Goal: Transaction & Acquisition: Book appointment/travel/reservation

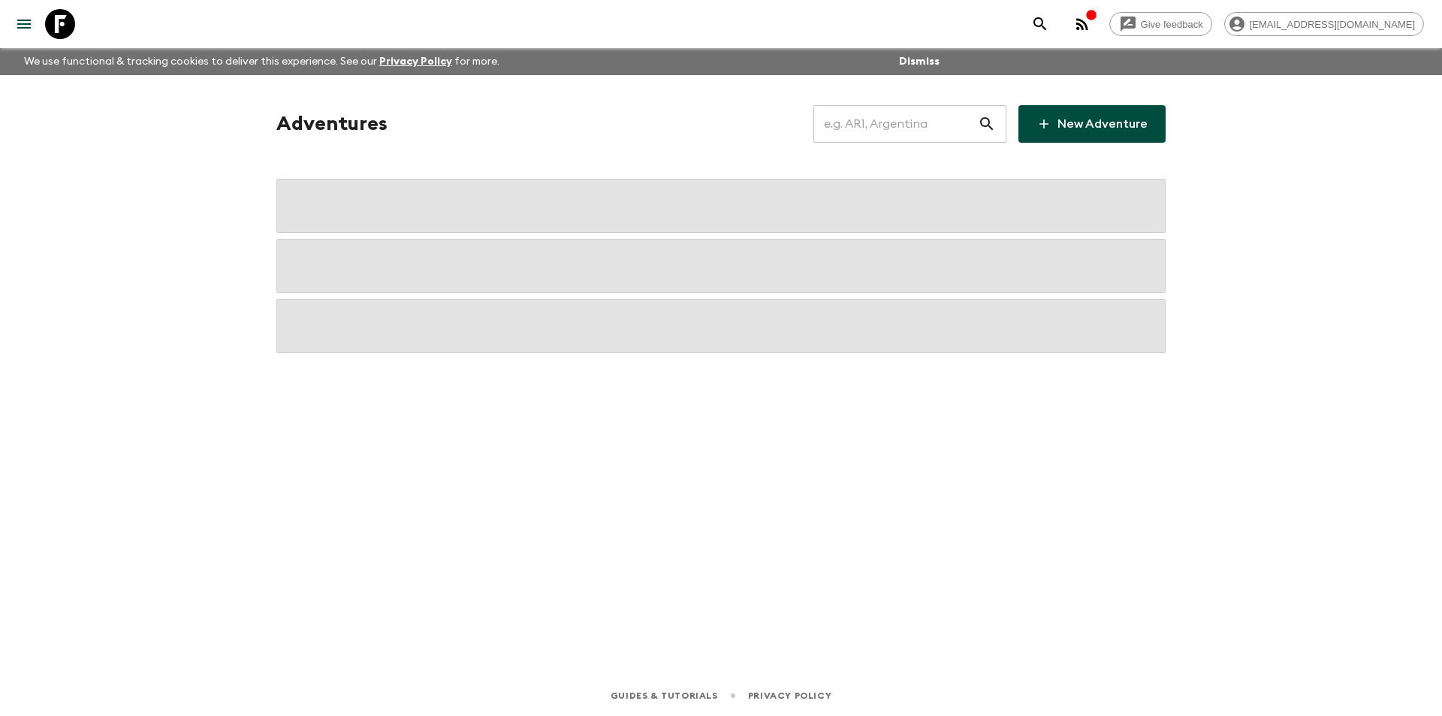
click at [902, 132] on input "text" at bounding box center [896, 124] width 165 height 42
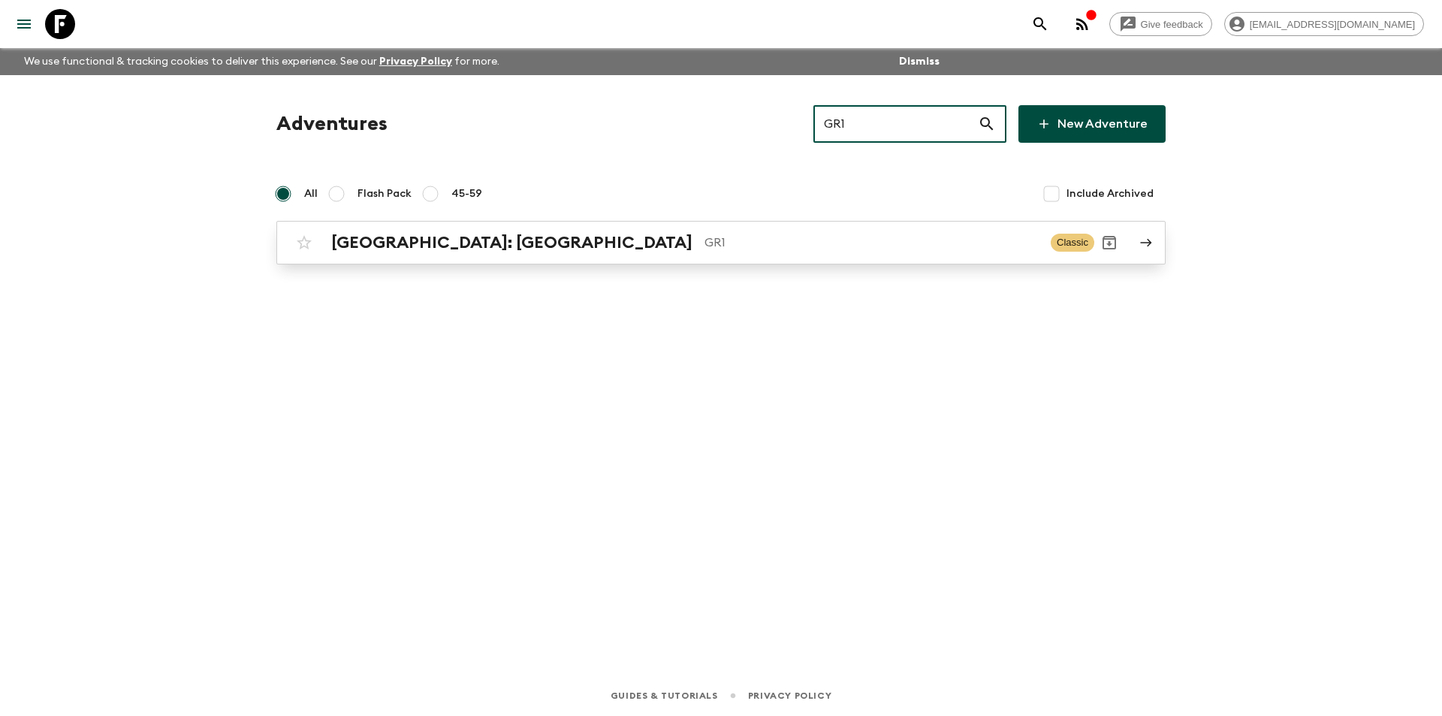
type input "GR1"
click at [705, 243] on p "GR1" at bounding box center [872, 243] width 334 height 18
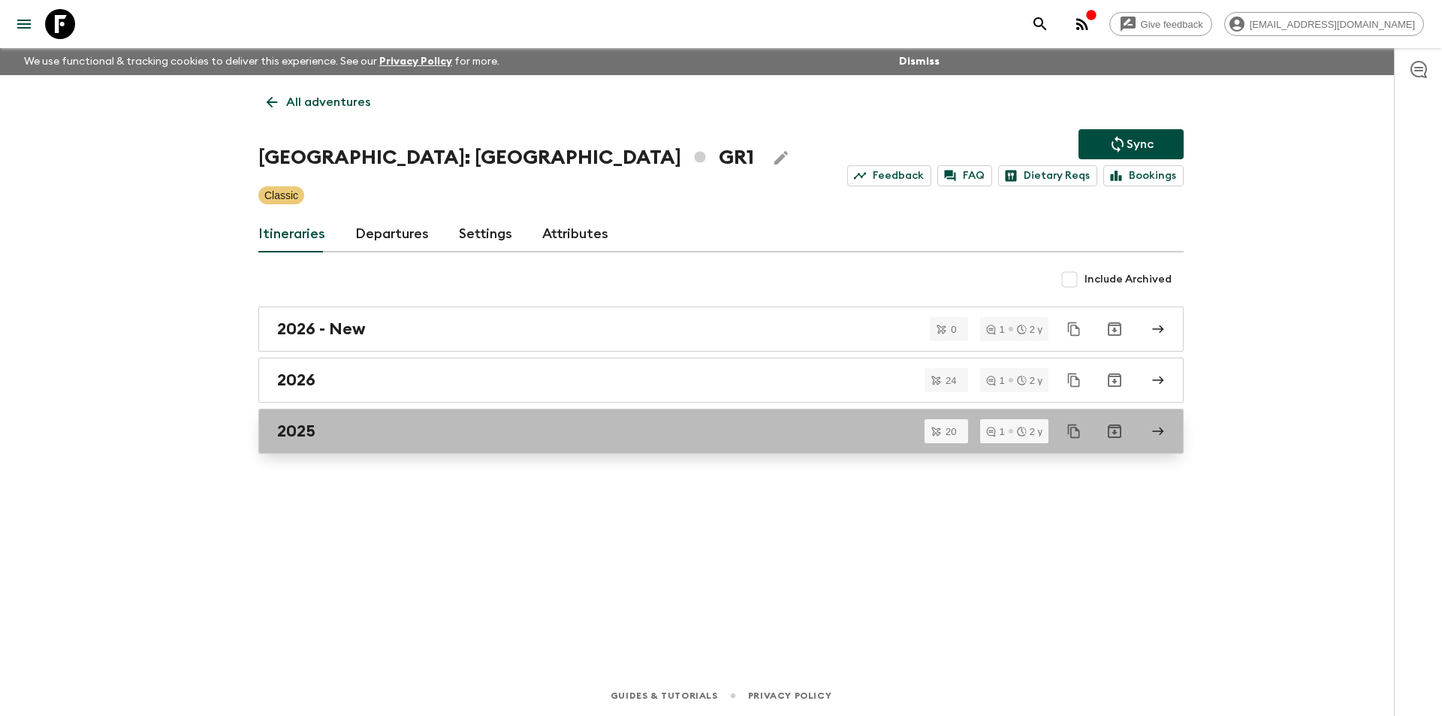
click at [476, 430] on div "2025" at bounding box center [706, 431] width 859 height 20
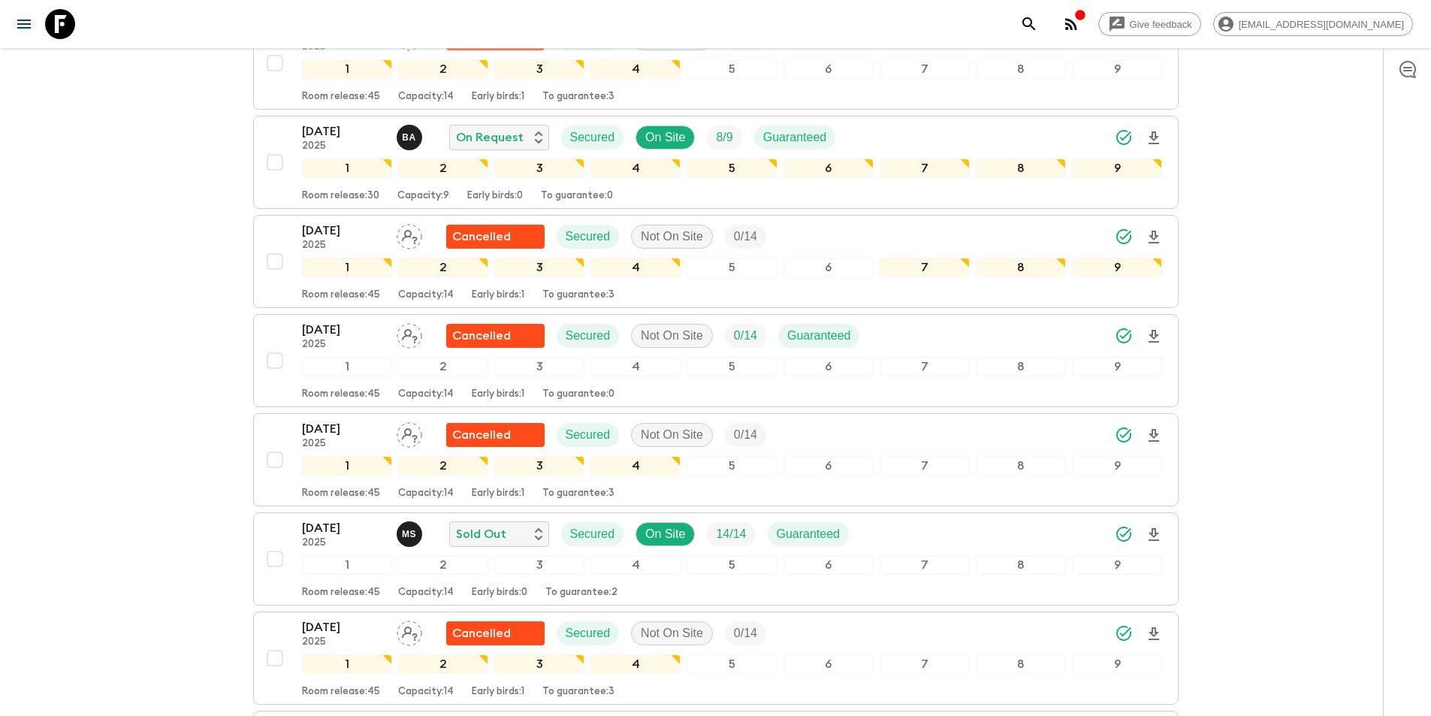
scroll to position [1502, 0]
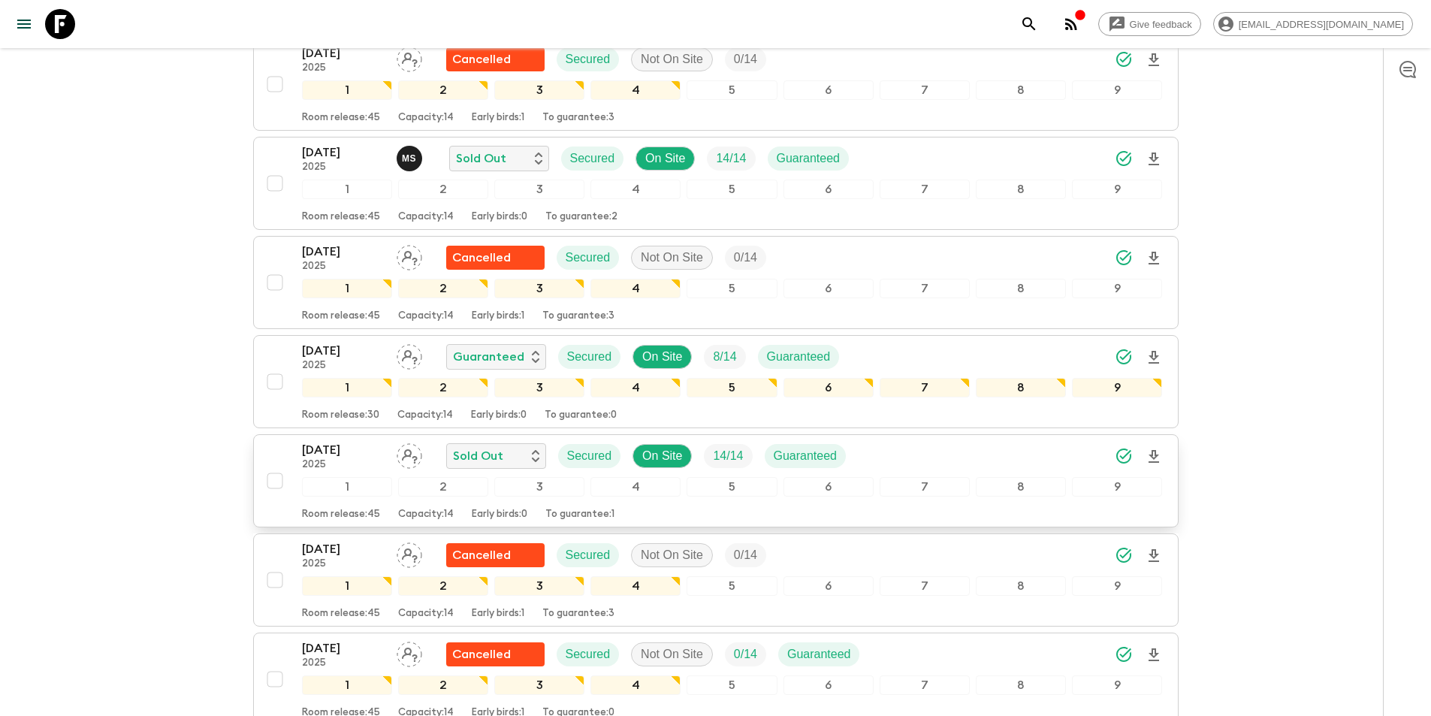
click at [322, 459] on p "2025" at bounding box center [343, 465] width 83 height 12
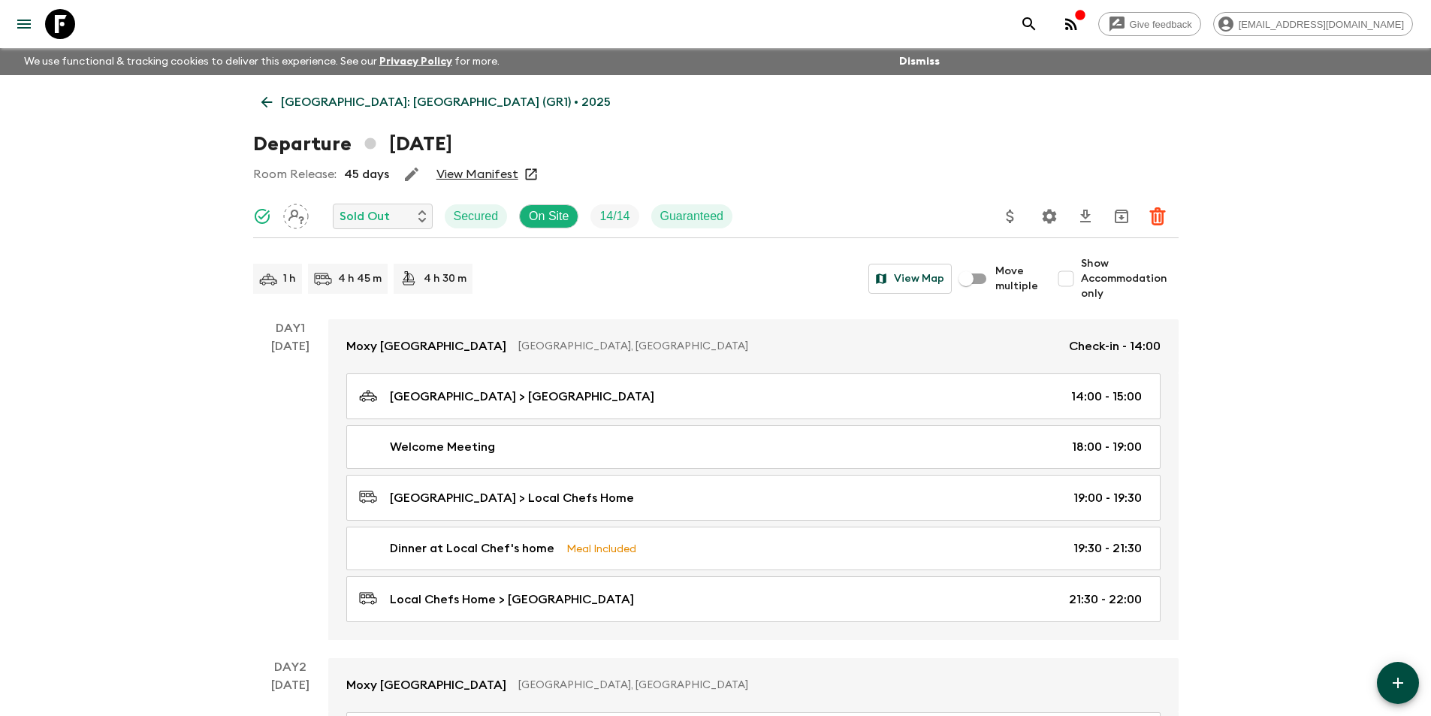
click at [264, 98] on icon at bounding box center [266, 102] width 17 height 17
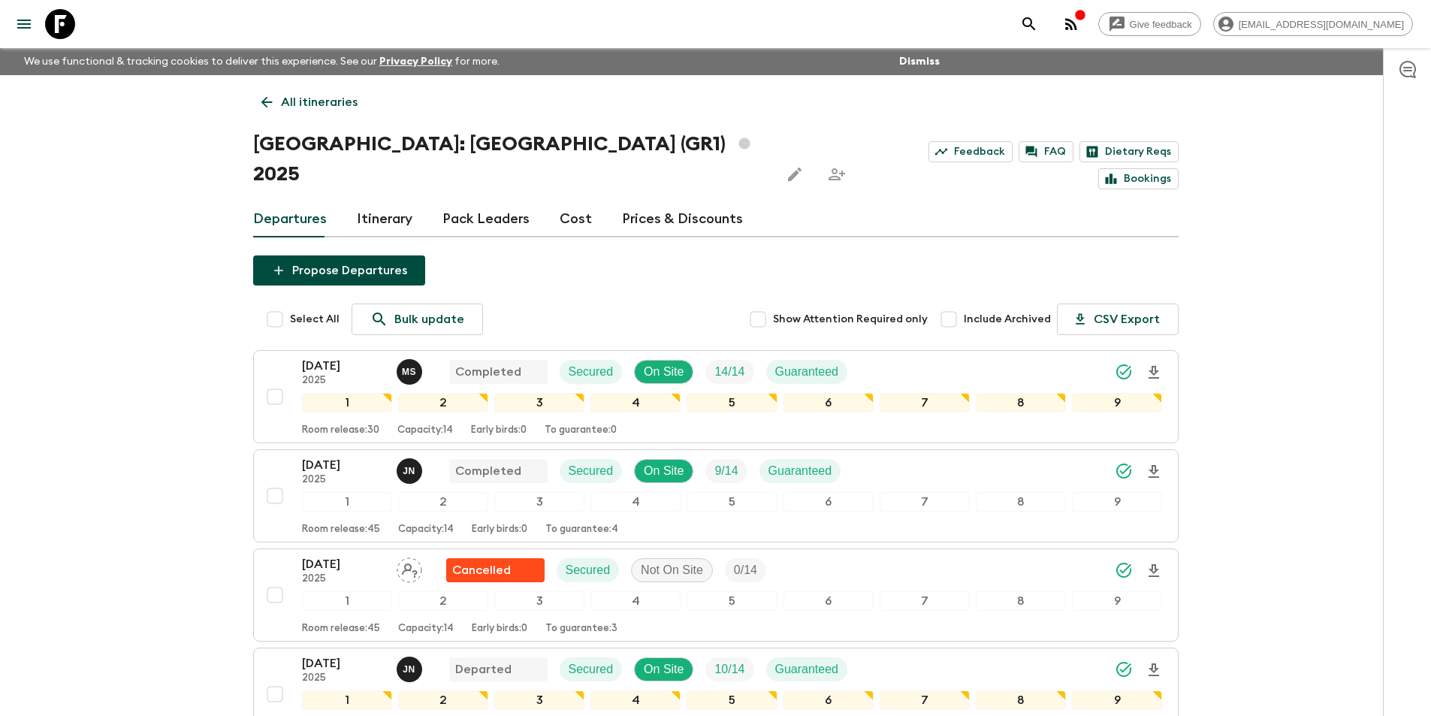
click at [47, 13] on icon at bounding box center [60, 24] width 30 height 30
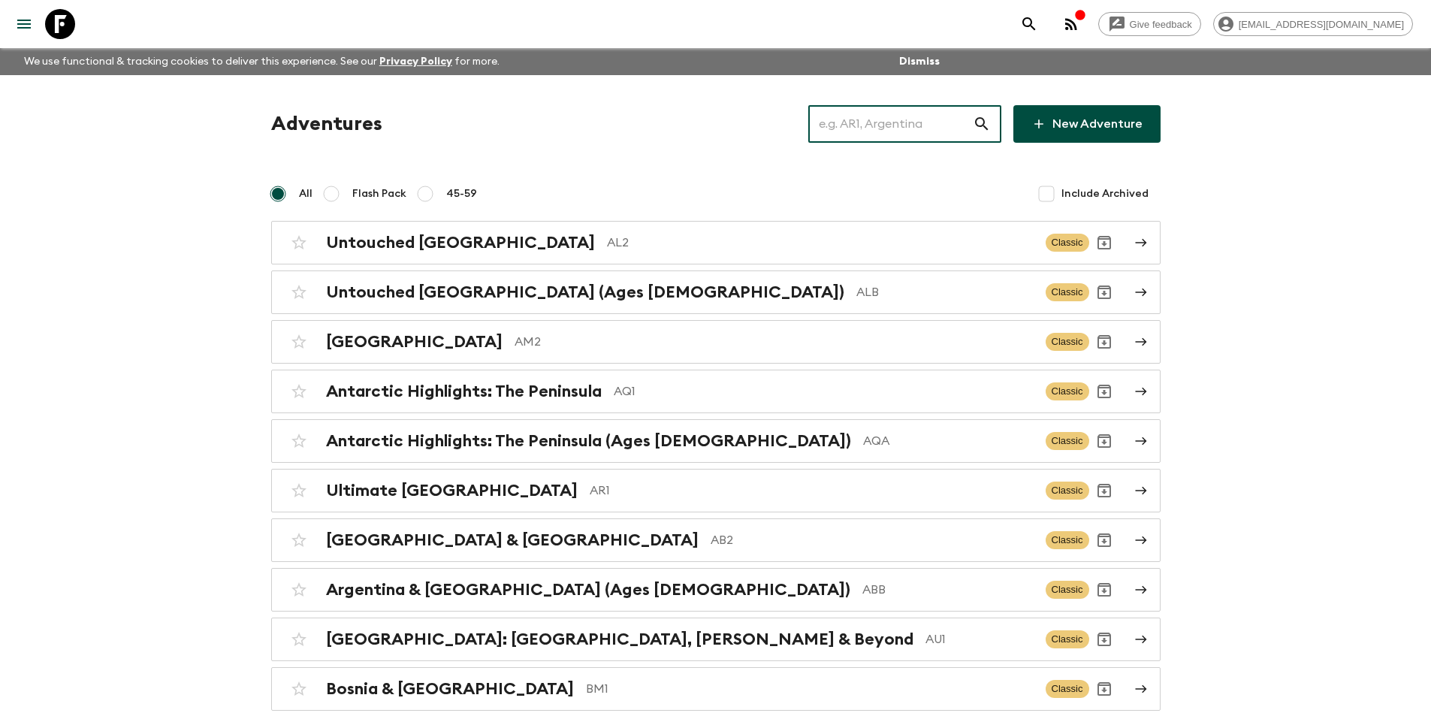
click at [848, 128] on input "text" at bounding box center [890, 124] width 165 height 42
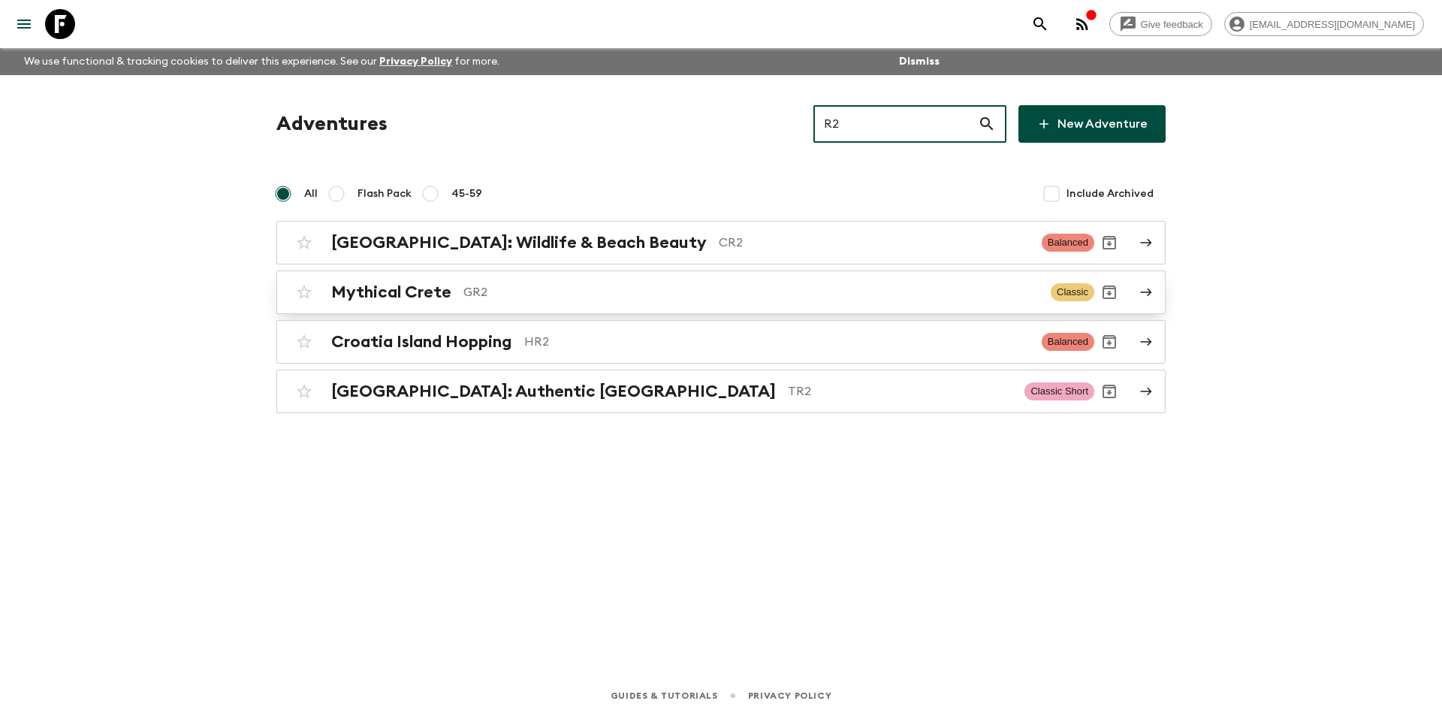
type input "R2"
click at [565, 288] on p "GR2" at bounding box center [750, 292] width 575 height 18
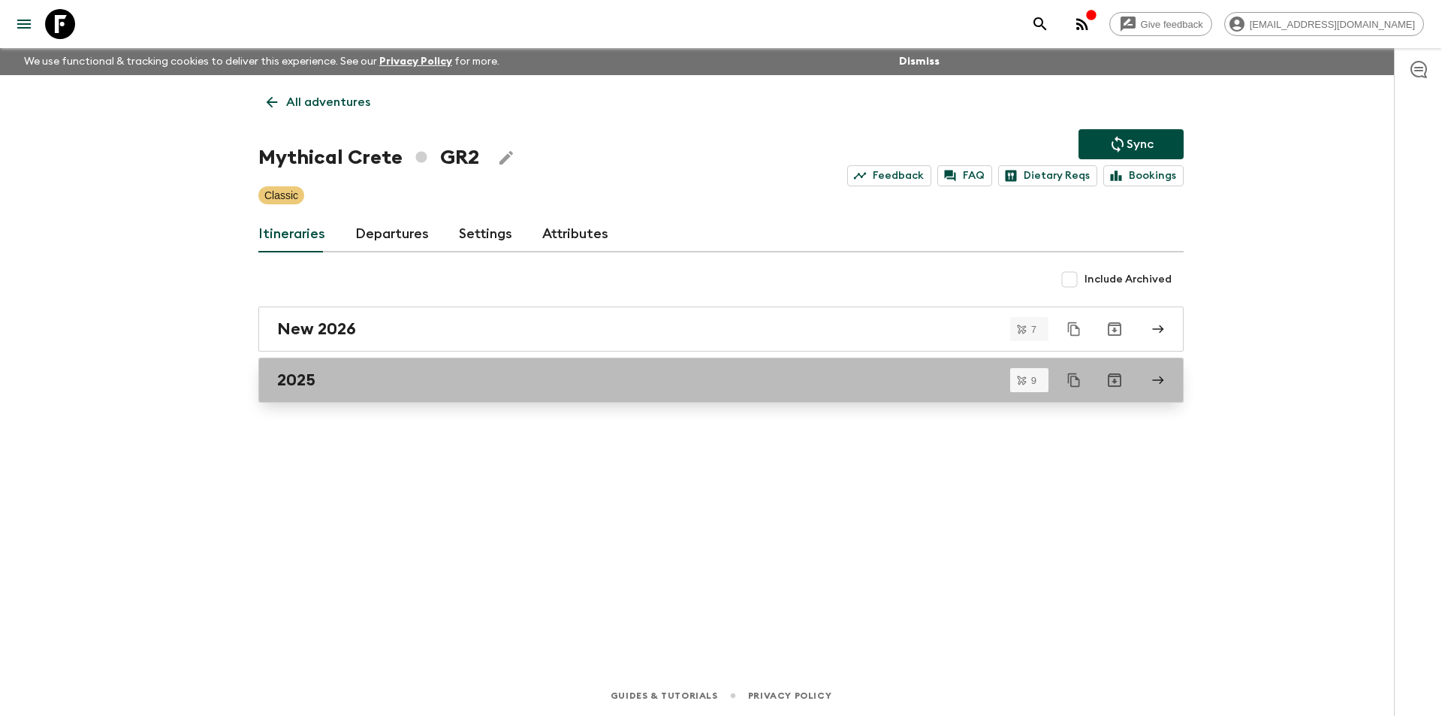
click at [488, 386] on div "2025" at bounding box center [706, 380] width 859 height 20
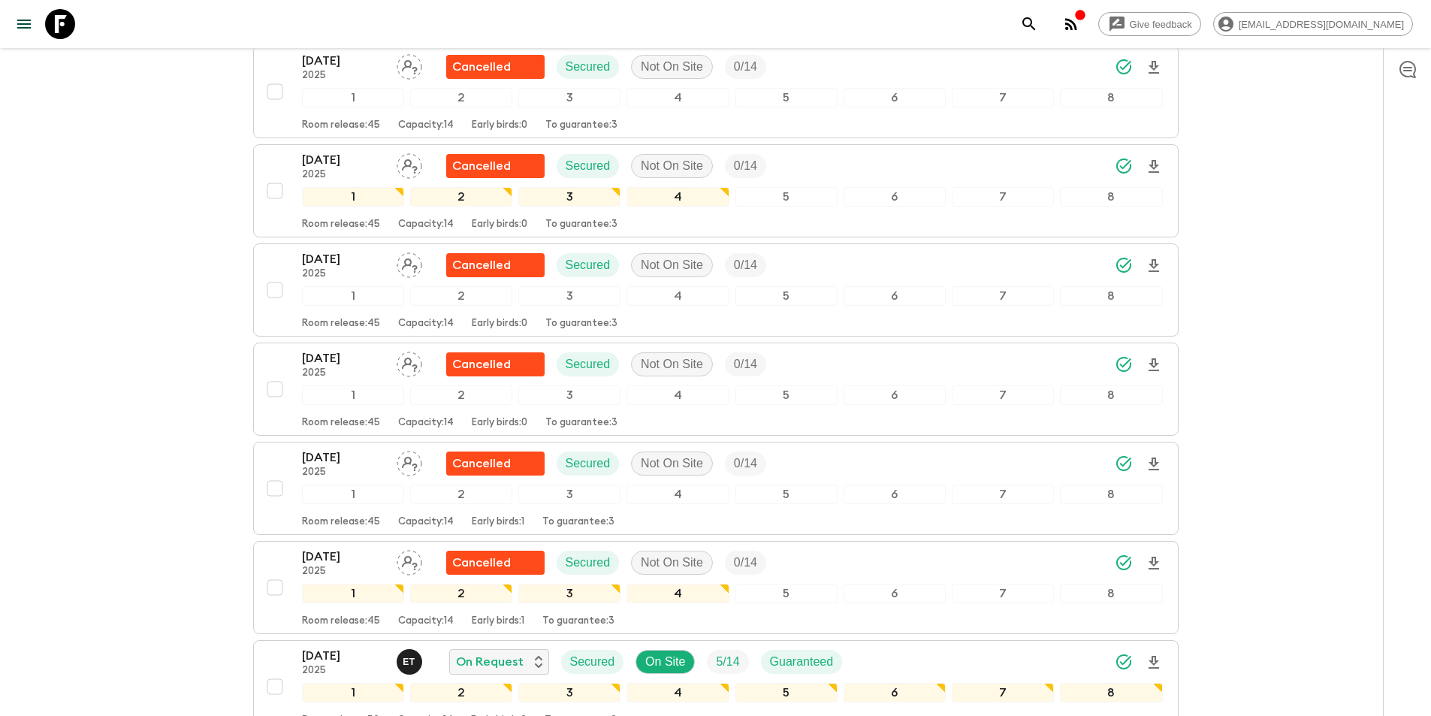
scroll to position [627, 0]
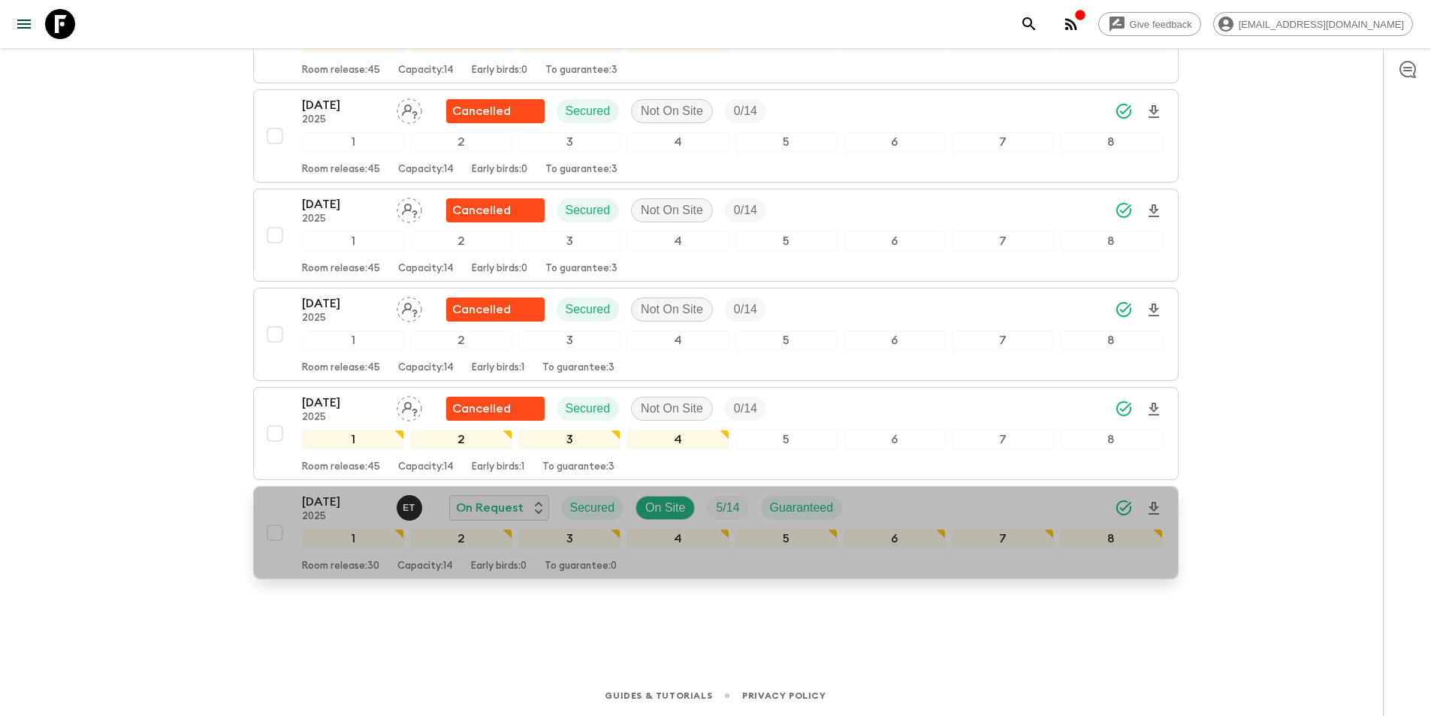
click at [308, 506] on p "[DATE]" at bounding box center [343, 502] width 83 height 18
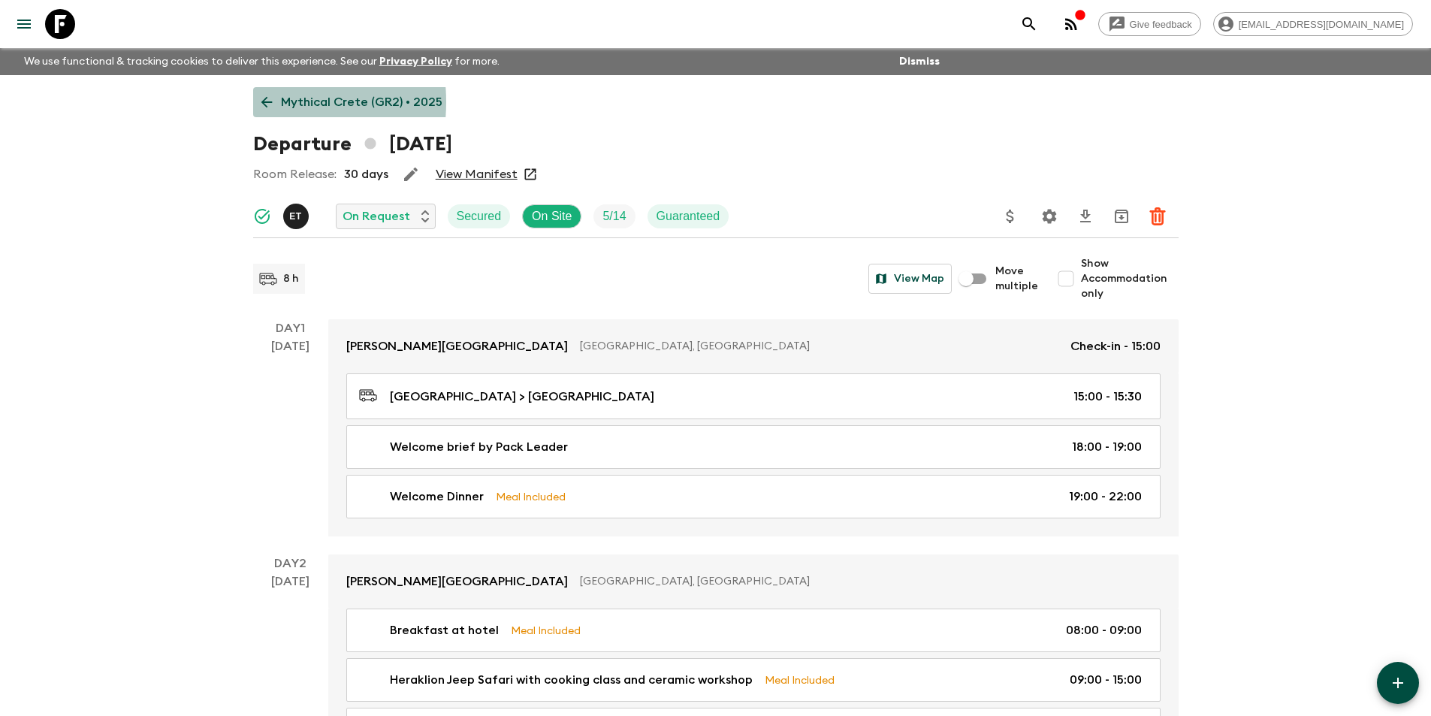
click at [255, 102] on link "Mythical Crete (GR2) • 2025" at bounding box center [352, 102] width 198 height 30
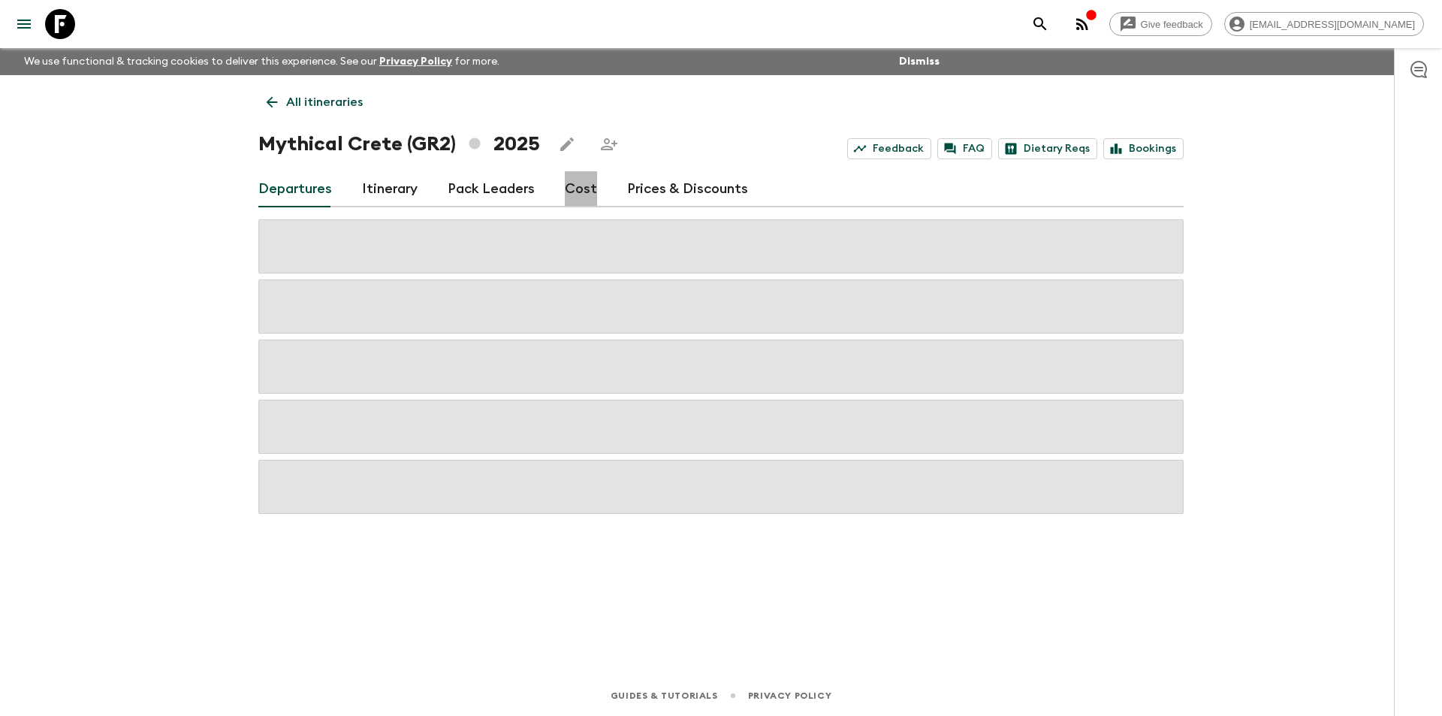
click at [581, 187] on link "Cost" at bounding box center [581, 189] width 32 height 36
